Goal: Navigation & Orientation: Go to known website

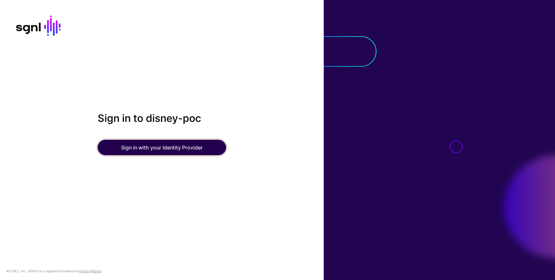
click at [186, 145] on button "Sign in with your Identity Provider" at bounding box center [162, 147] width 128 height 15
